Goal: Find specific page/section: Locate a particular part of the current website

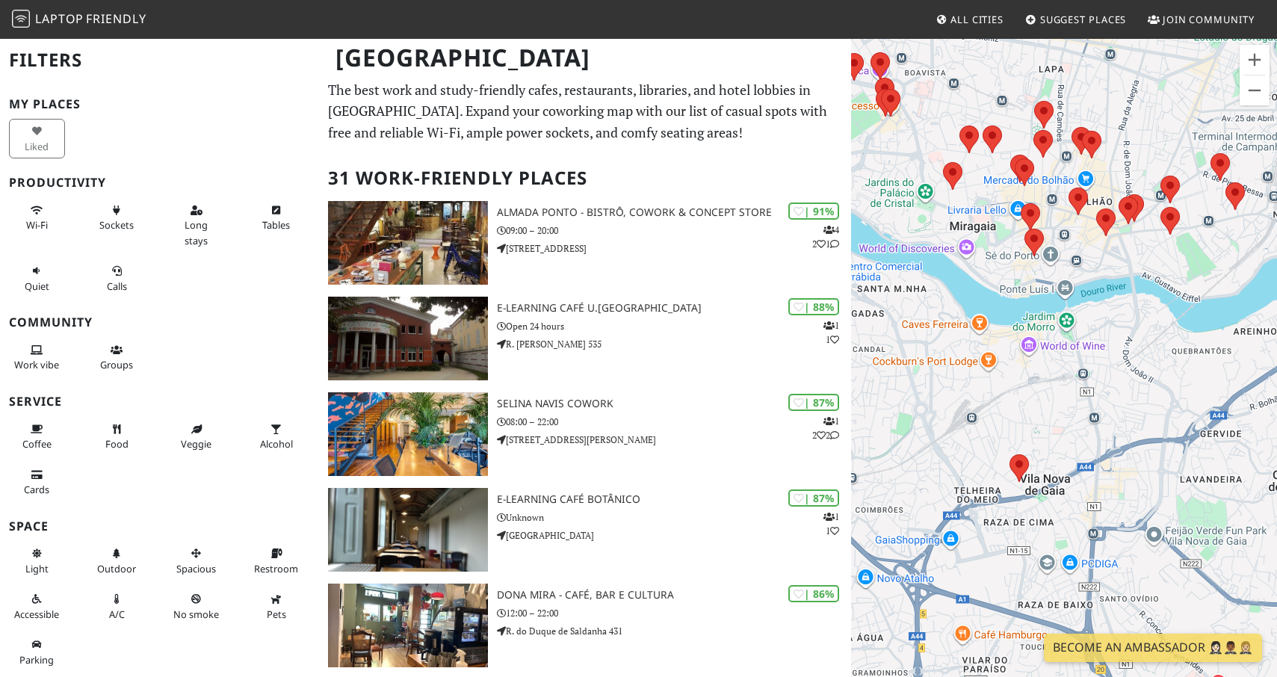
drag, startPoint x: 1095, startPoint y: 513, endPoint x: 1090, endPoint y: 325, distance: 188.4
click at [1090, 325] on div at bounding box center [1064, 375] width 426 height 677
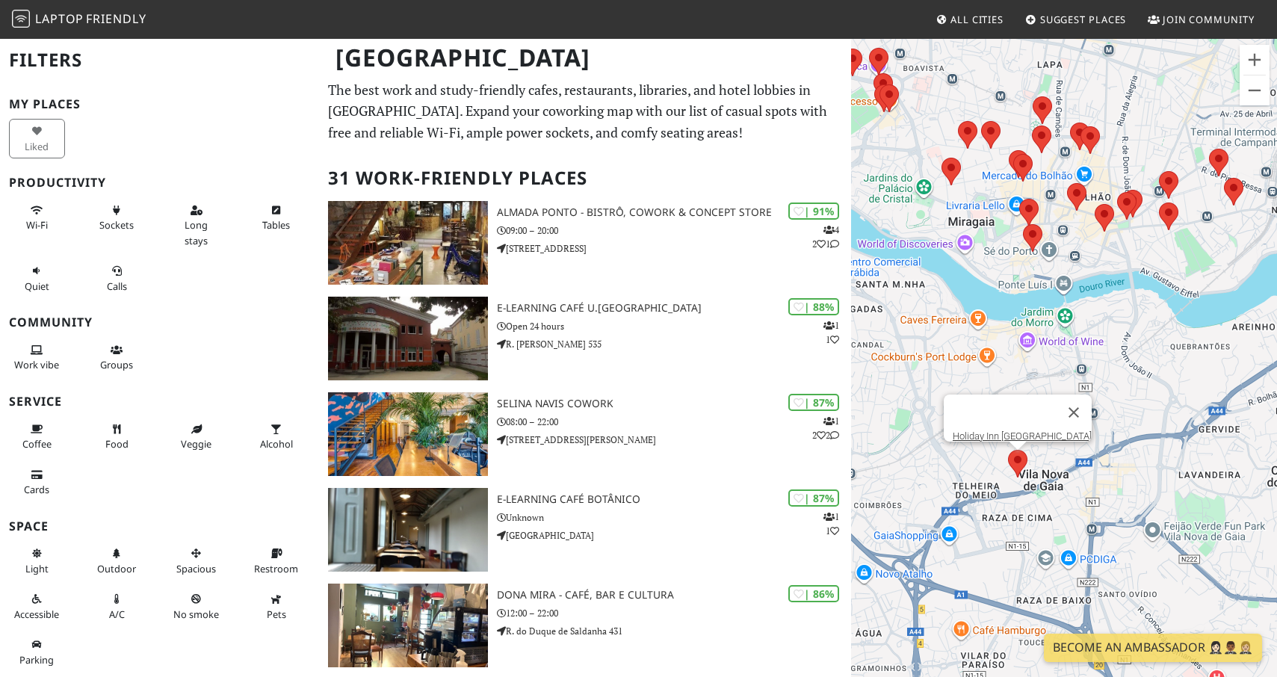
click at [1008, 450] on area at bounding box center [1008, 450] width 0 height 0
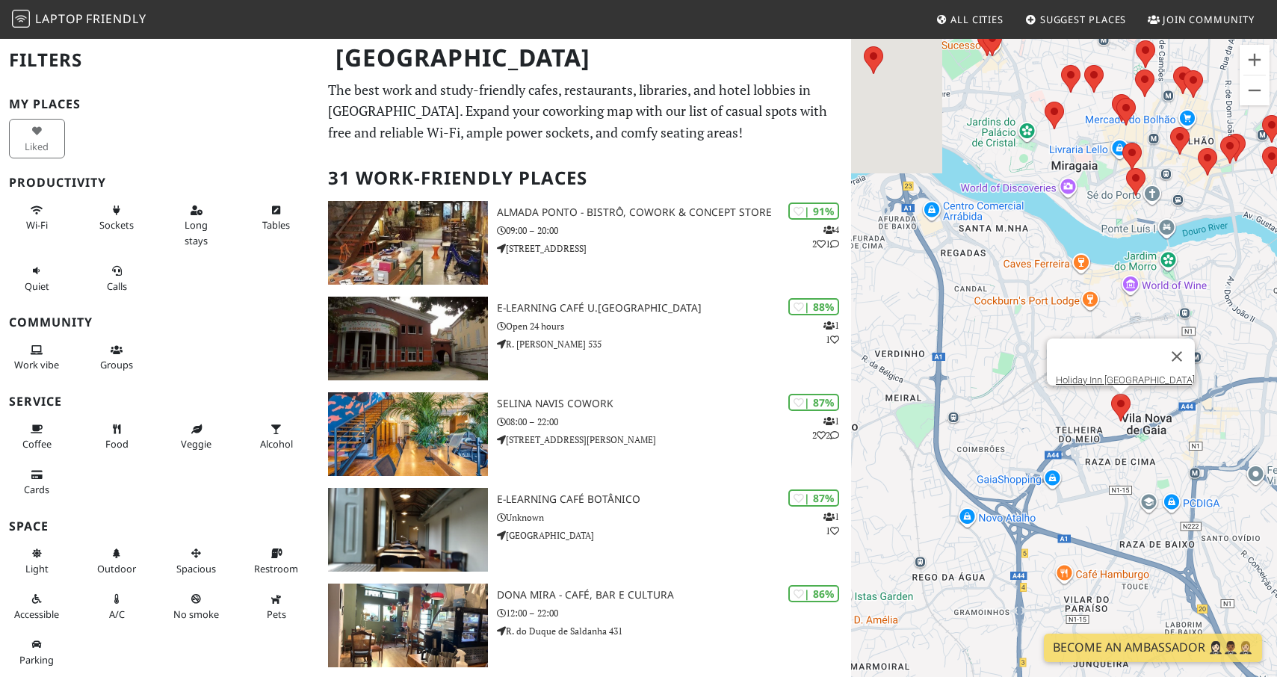
drag, startPoint x: 1116, startPoint y: 384, endPoint x: 1223, endPoint y: 323, distance: 123.9
click at [1225, 323] on div "Holiday Inn [GEOGRAPHIC_DATA]" at bounding box center [1064, 375] width 426 height 677
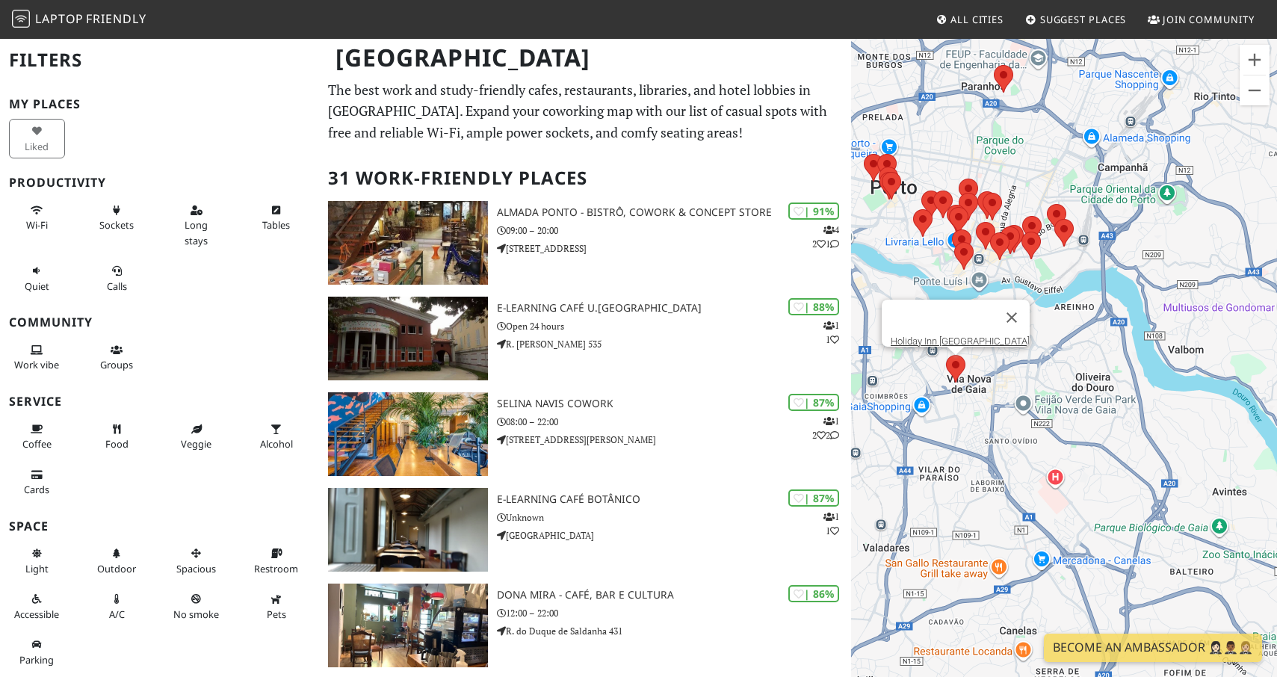
drag, startPoint x: 1096, startPoint y: 435, endPoint x: 916, endPoint y: 436, distance: 180.1
click at [916, 436] on div "Holiday Inn [GEOGRAPHIC_DATA]" at bounding box center [1064, 375] width 426 height 677
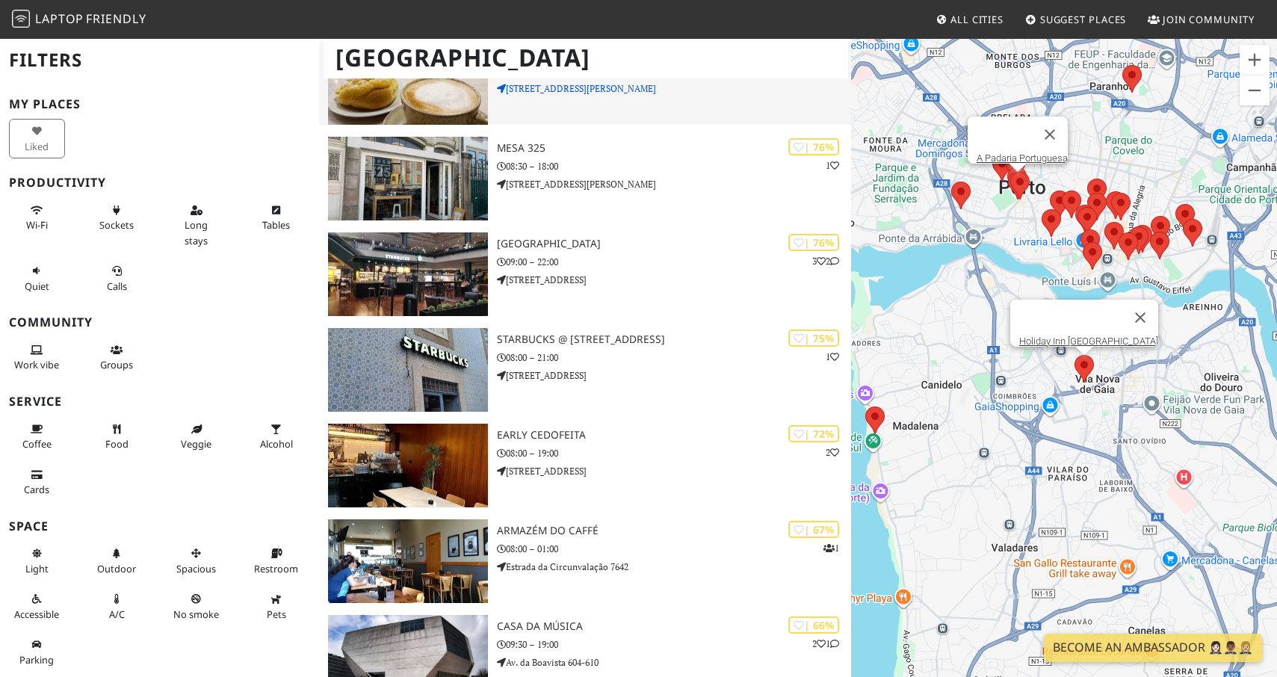
scroll to position [1319, 0]
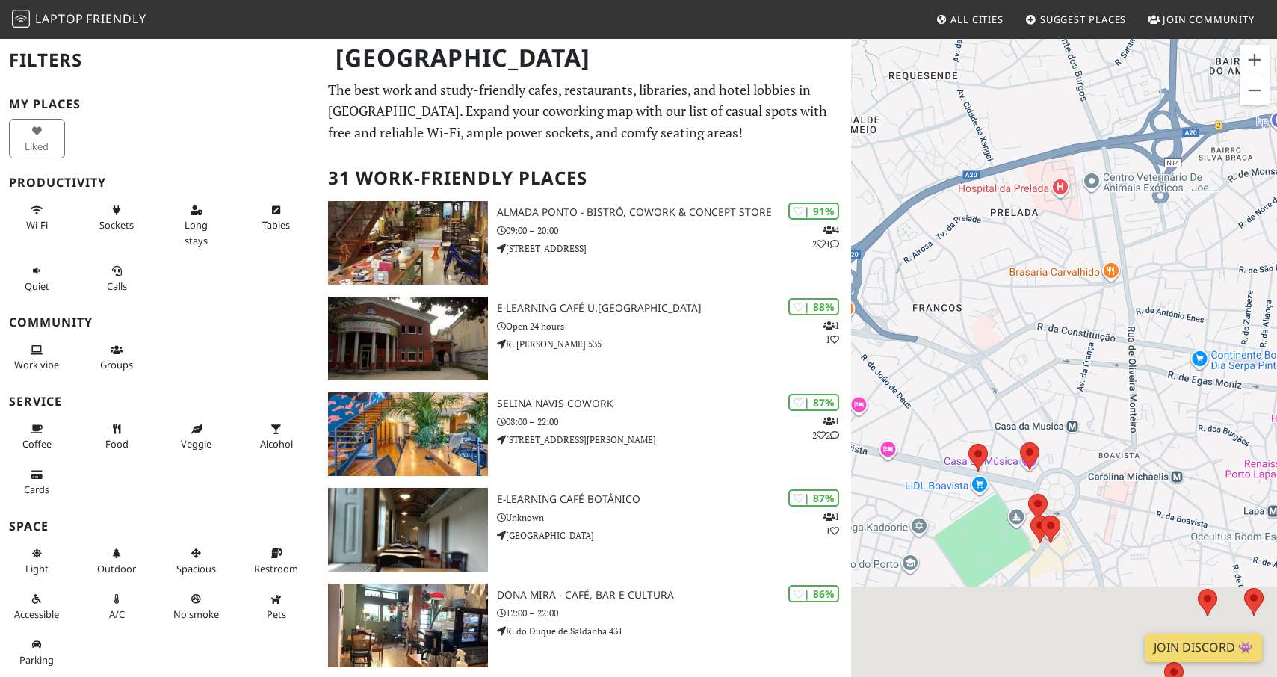
drag, startPoint x: 1130, startPoint y: 433, endPoint x: 964, endPoint y: 37, distance: 429.5
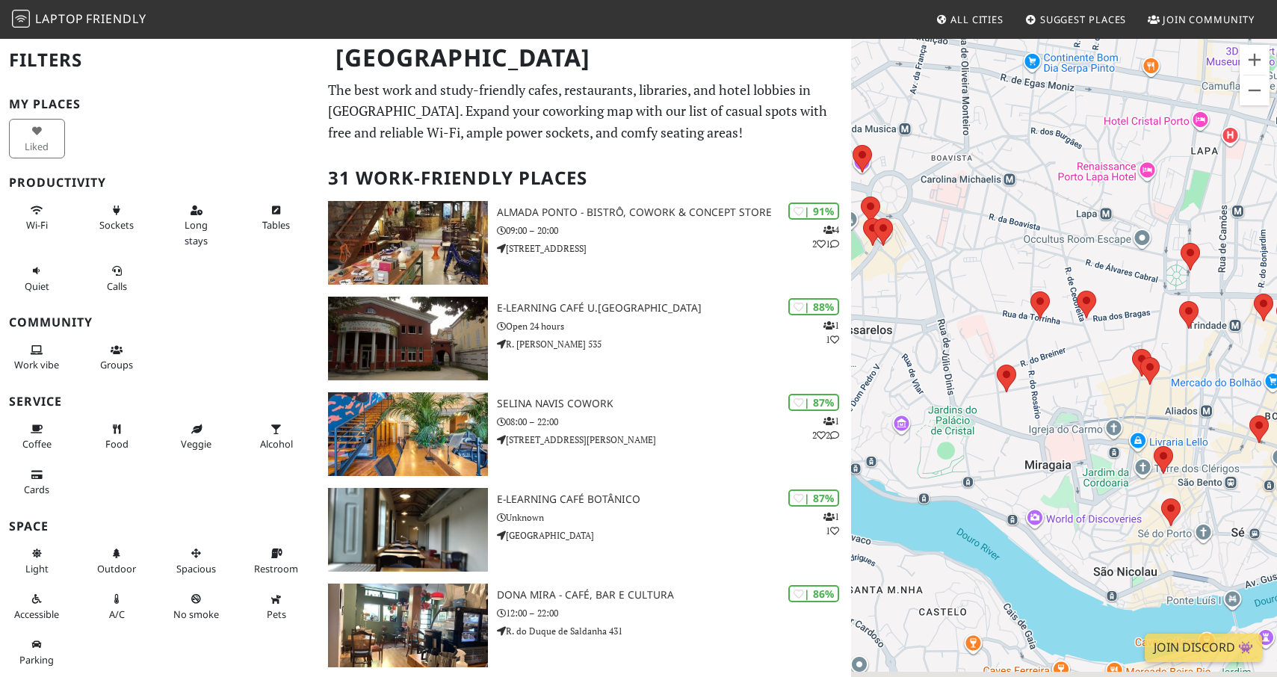
drag, startPoint x: 1124, startPoint y: 327, endPoint x: 956, endPoint y: 70, distance: 307.8
click at [956, 70] on div at bounding box center [1064, 375] width 426 height 677
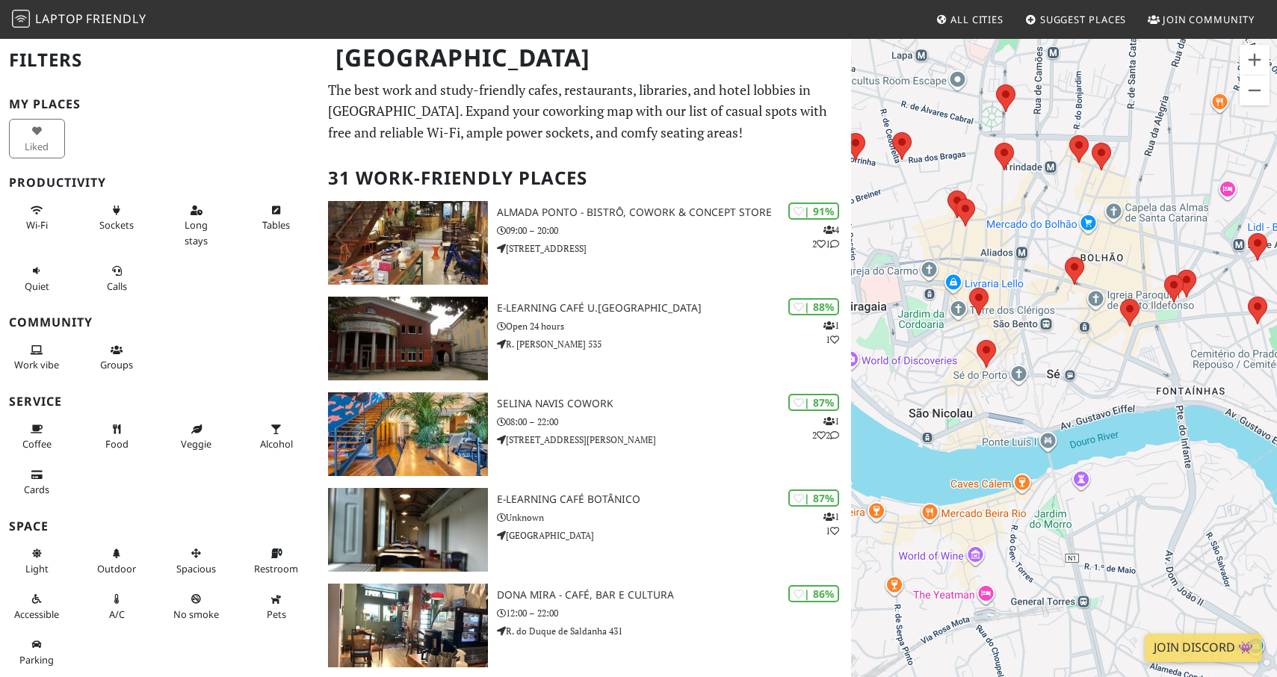
drag, startPoint x: 1117, startPoint y: 314, endPoint x: 995, endPoint y: 246, distance: 140.2
click at [995, 246] on div at bounding box center [1064, 375] width 426 height 677
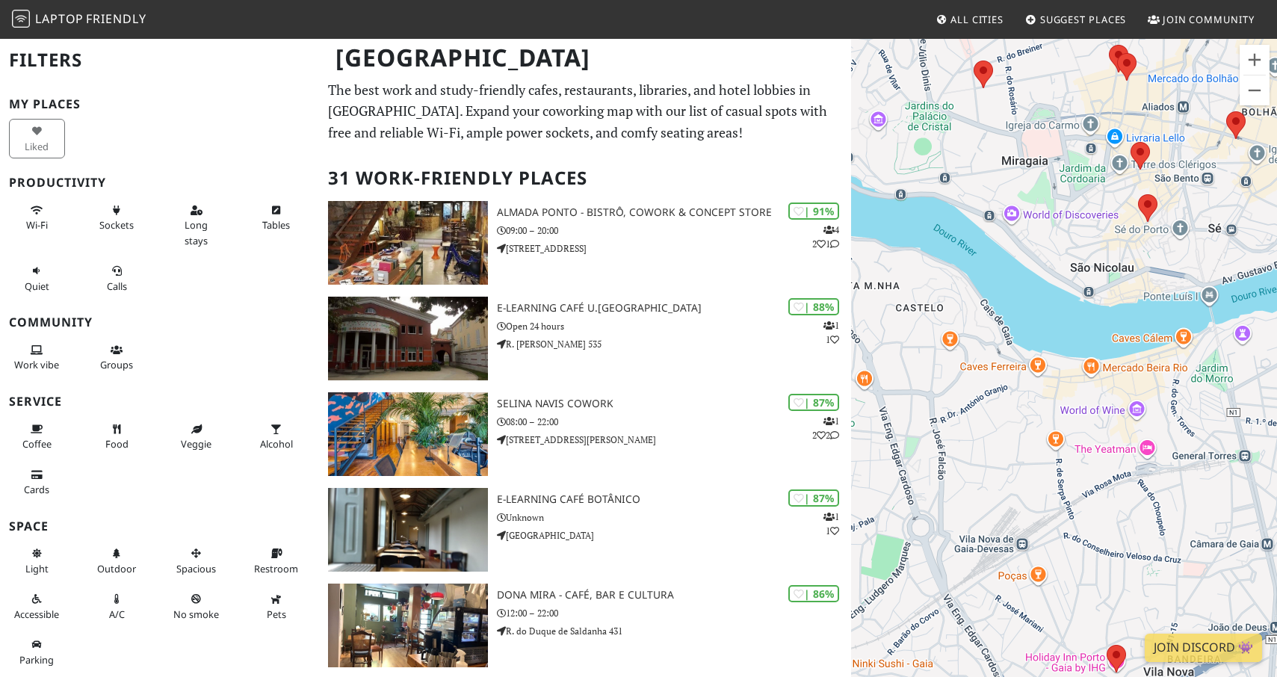
drag, startPoint x: 1023, startPoint y: 345, endPoint x: 1192, endPoint y: 198, distance: 223.6
click at [1192, 198] on div at bounding box center [1064, 375] width 426 height 677
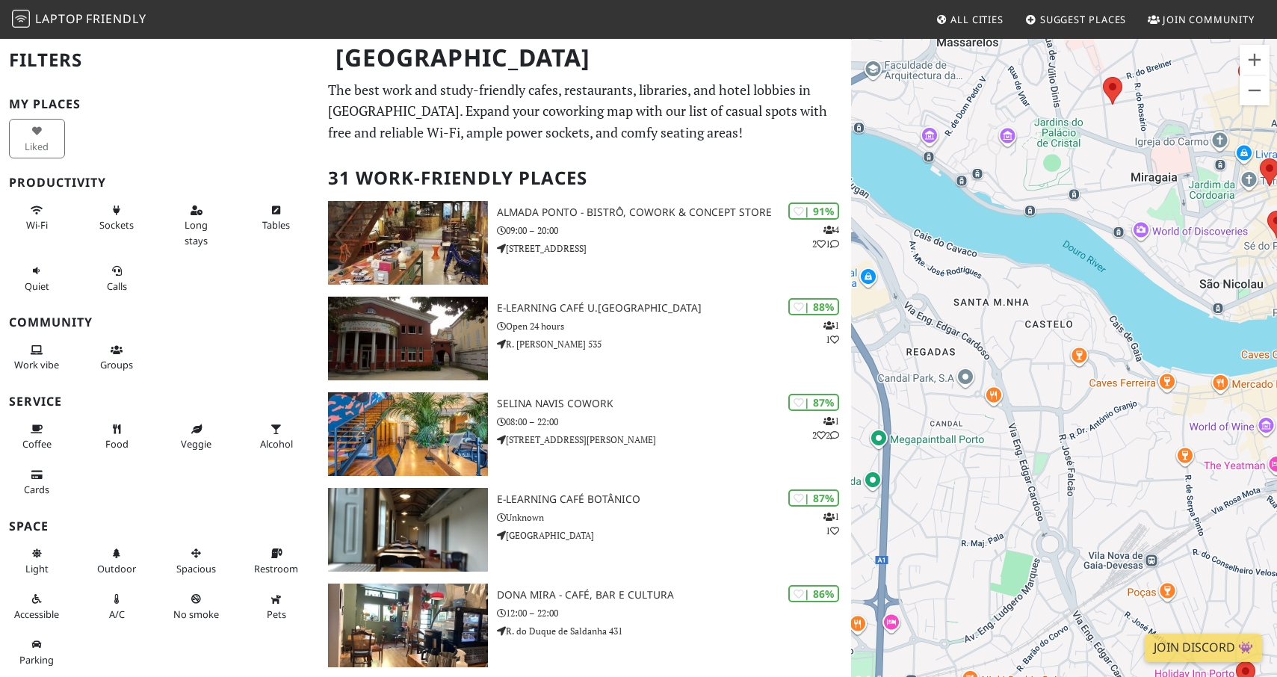
drag, startPoint x: 1073, startPoint y: 238, endPoint x: 1197, endPoint y: 255, distance: 124.4
click at [1197, 255] on div at bounding box center [1064, 375] width 426 height 677
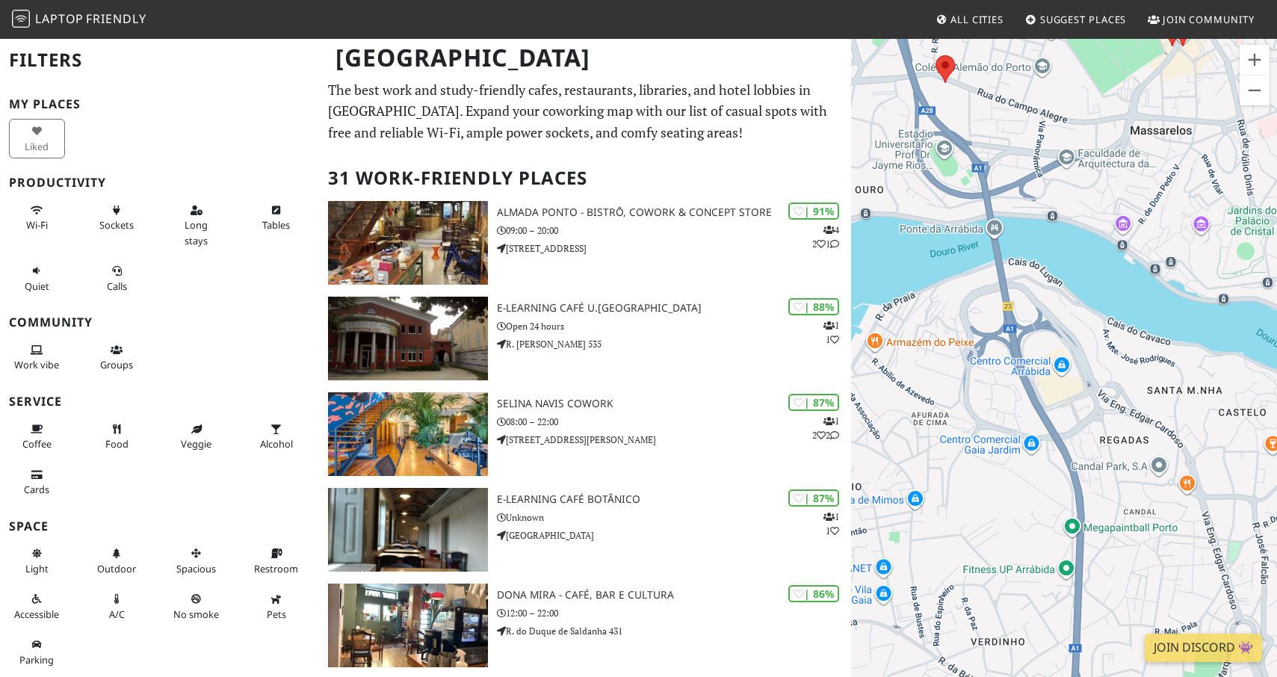
drag, startPoint x: 1068, startPoint y: 248, endPoint x: 1265, endPoint y: 336, distance: 215.4
click at [1265, 336] on div at bounding box center [1064, 375] width 426 height 677
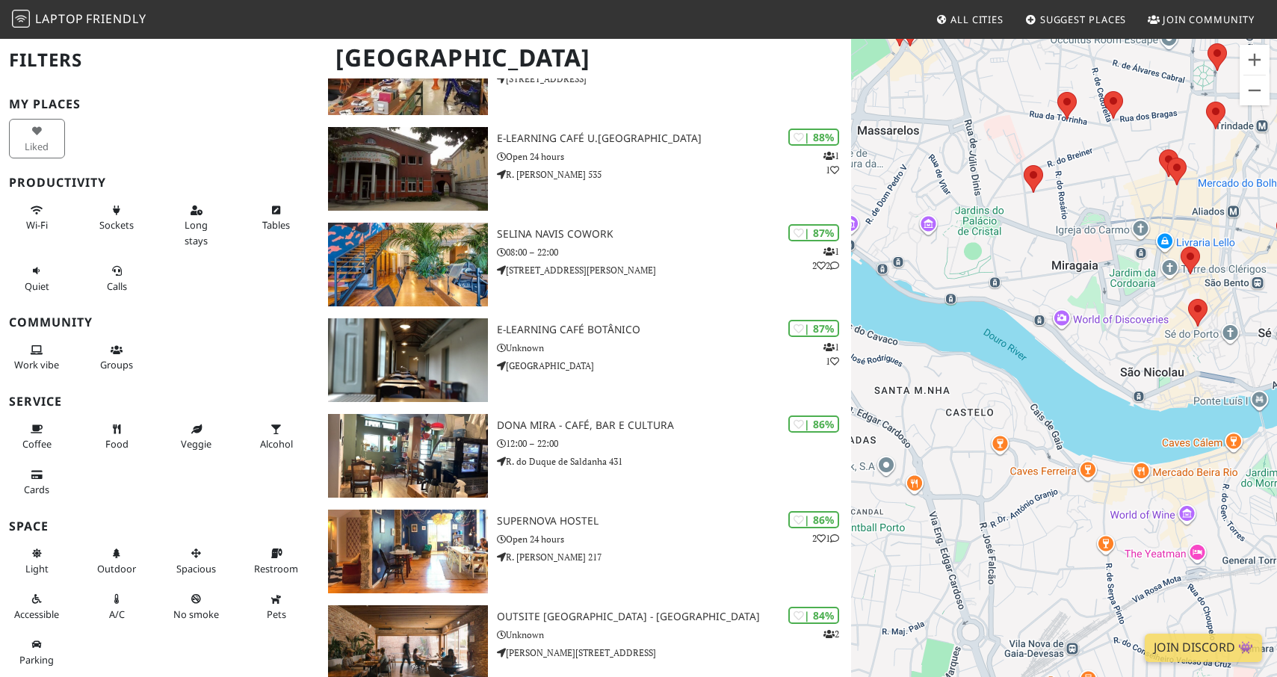
scroll to position [173, 0]
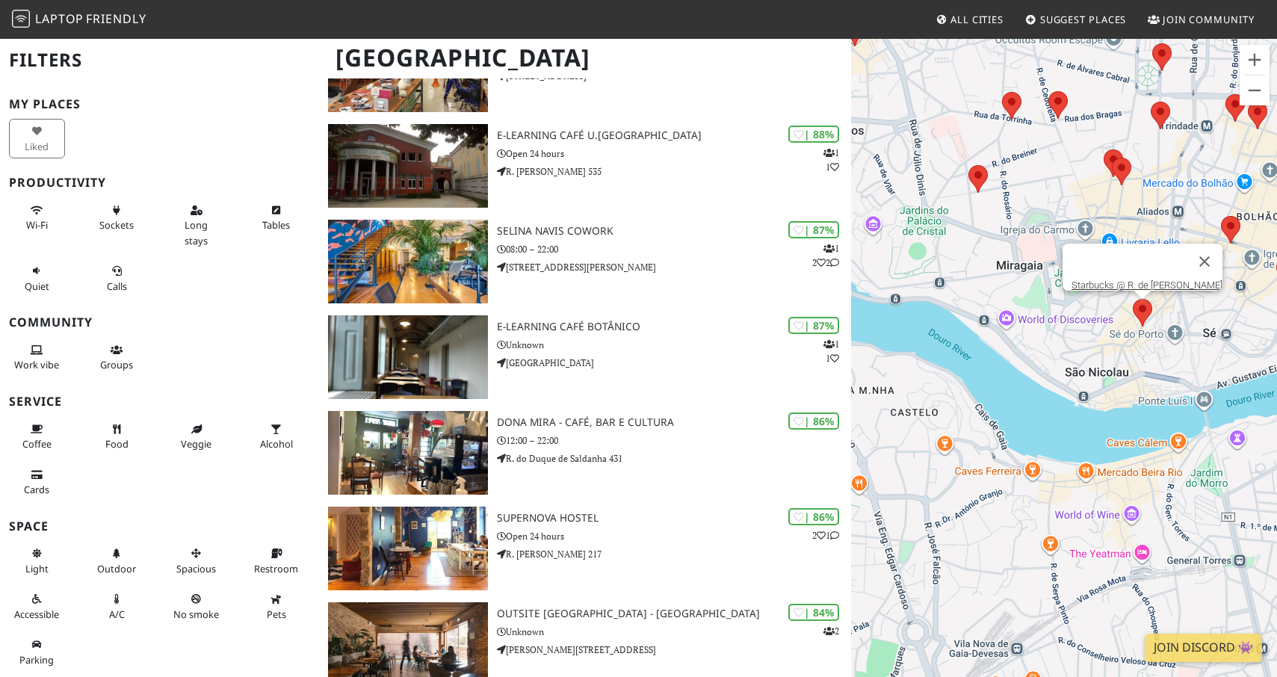
click at [1196, 319] on div "Starbucks @ R. de [PERSON_NAME]" at bounding box center [1064, 375] width 426 height 677
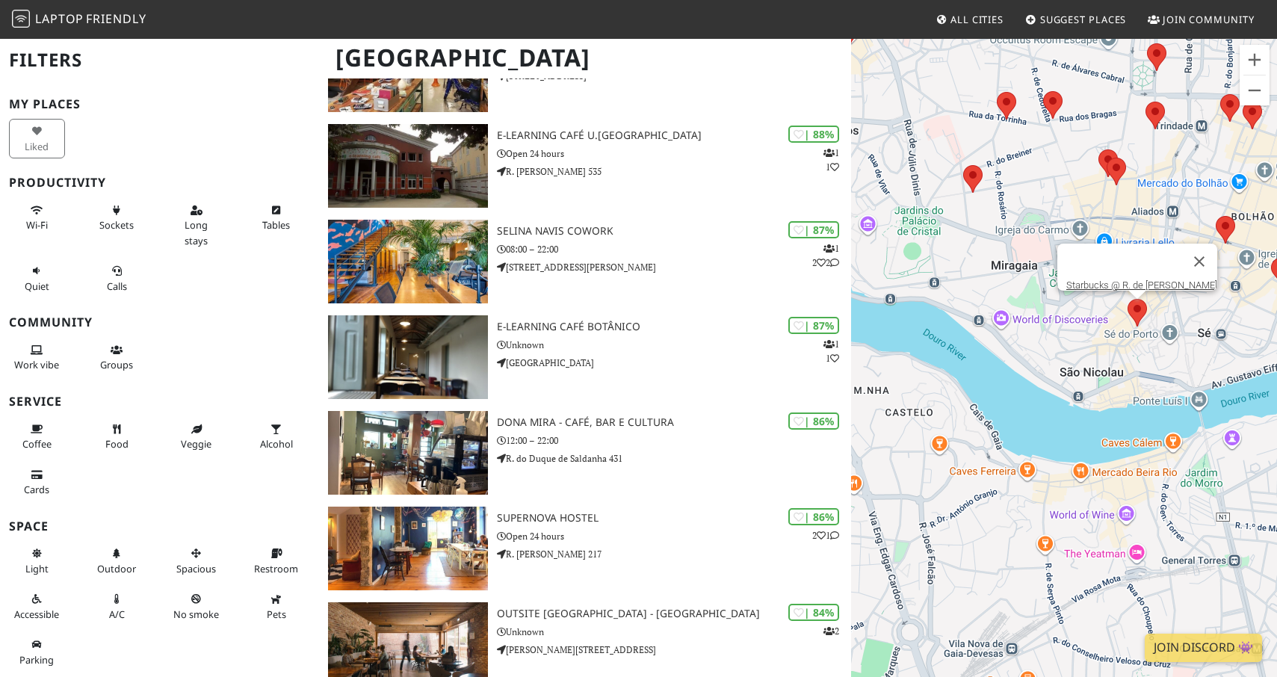
click at [1128, 299] on area at bounding box center [1128, 299] width 0 height 0
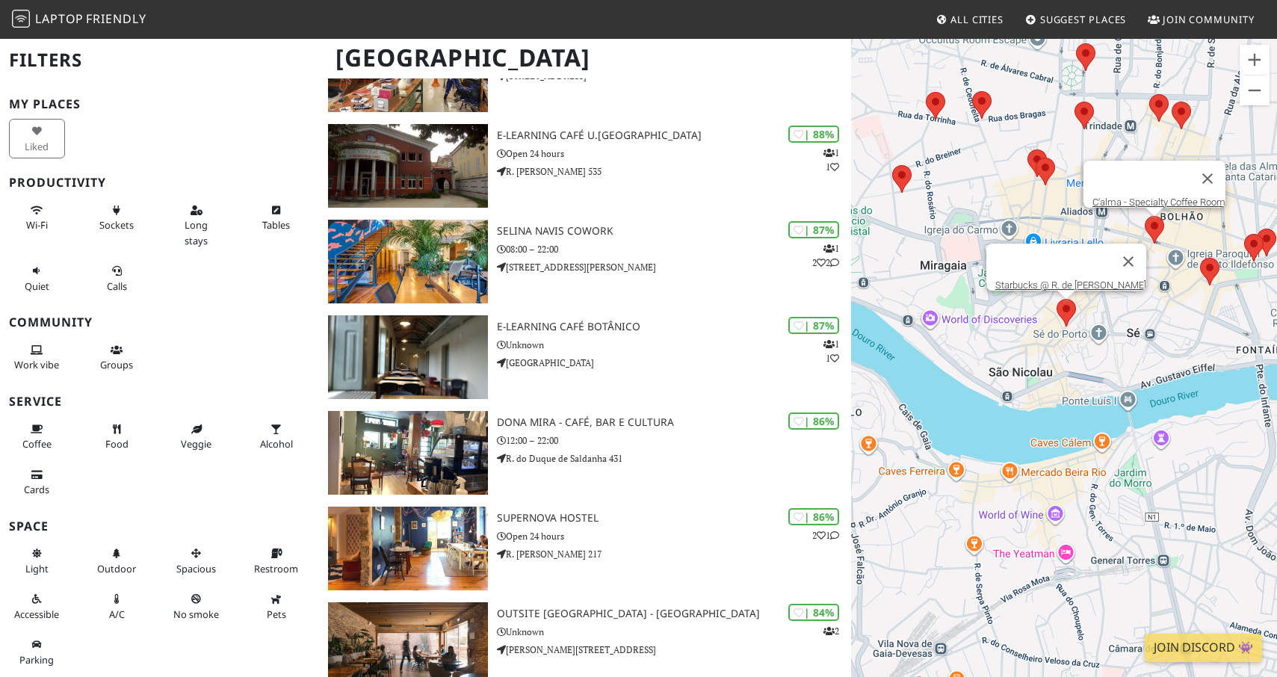
click at [1145, 216] on area at bounding box center [1145, 216] width 0 height 0
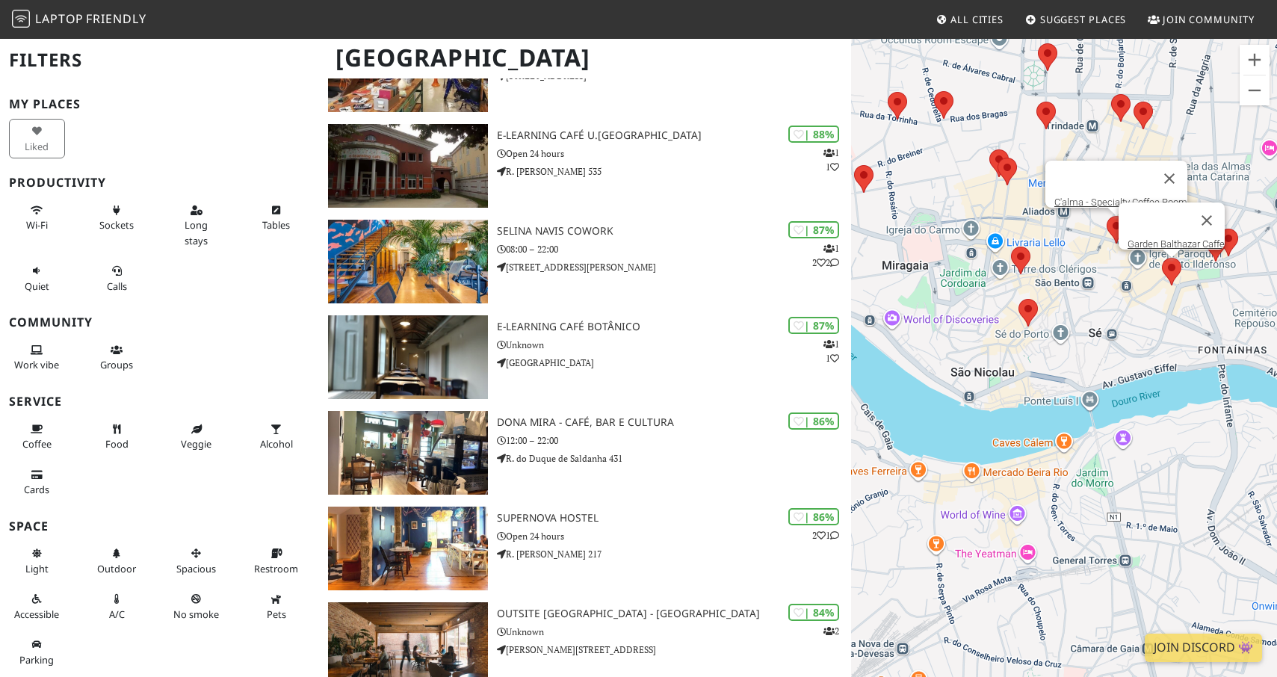
click at [1162, 258] on area at bounding box center [1162, 258] width 0 height 0
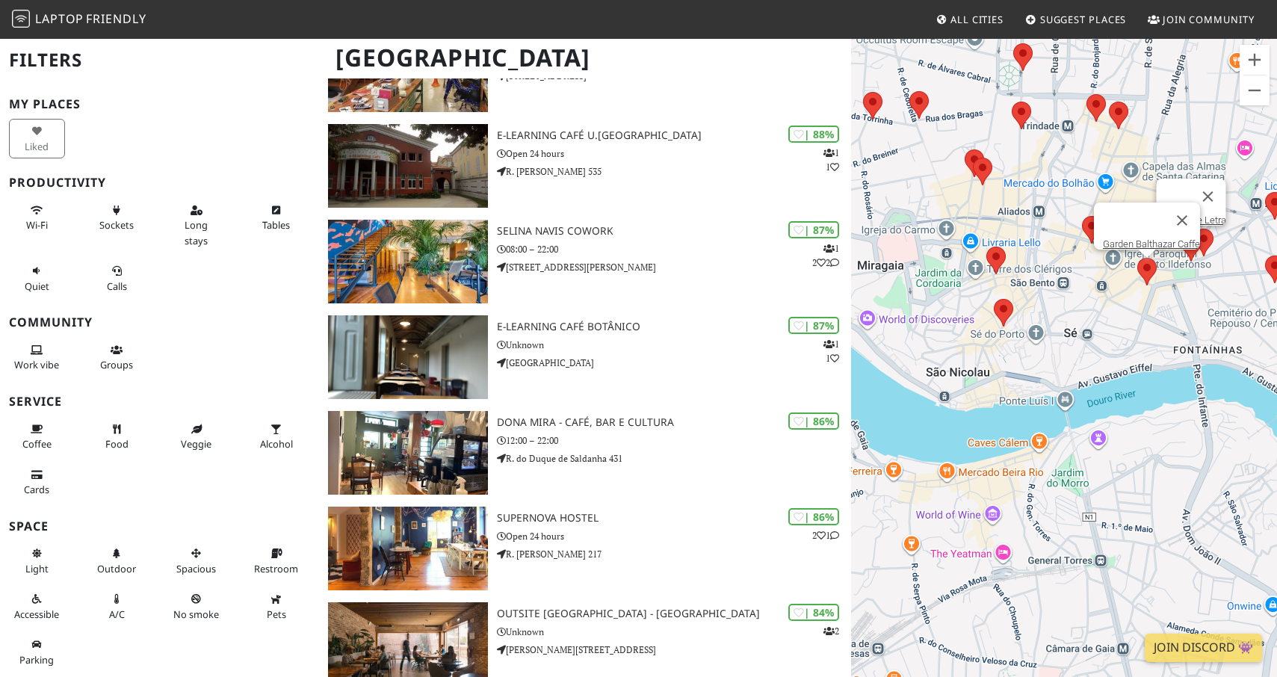
click at [1182, 234] on area at bounding box center [1182, 234] width 0 height 0
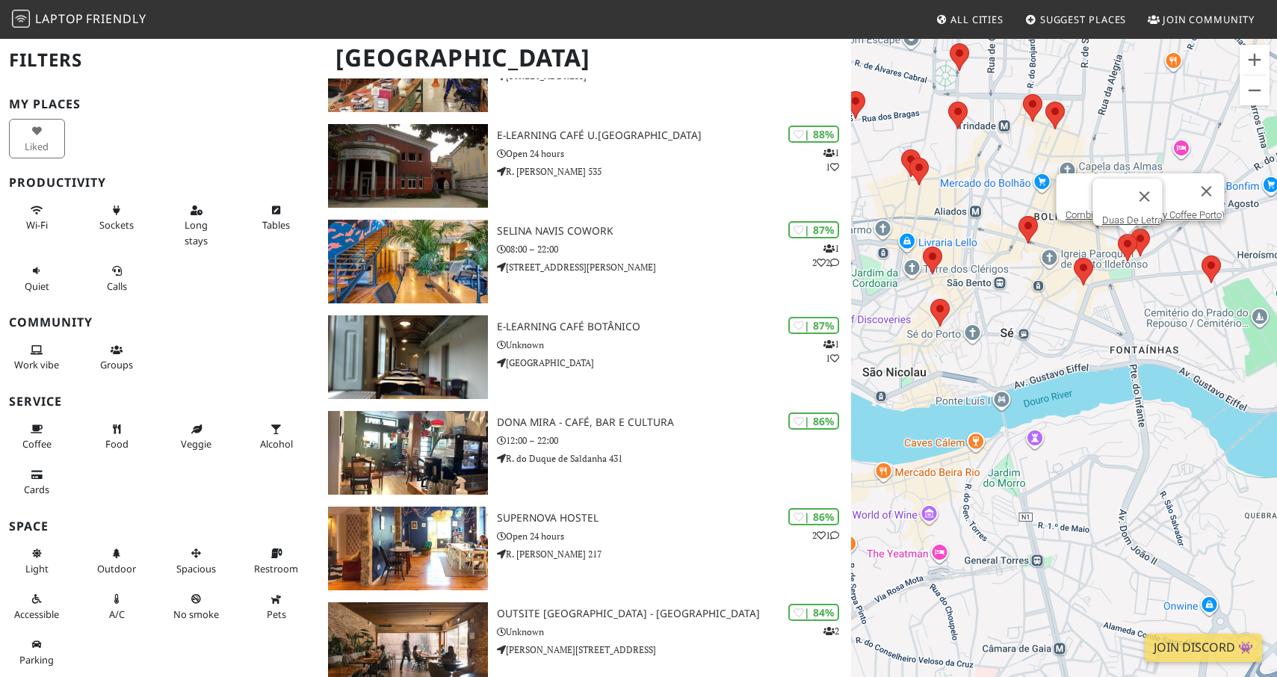
click at [1131, 229] on area at bounding box center [1131, 229] width 0 height 0
